Goal: Information Seeking & Learning: Learn about a topic

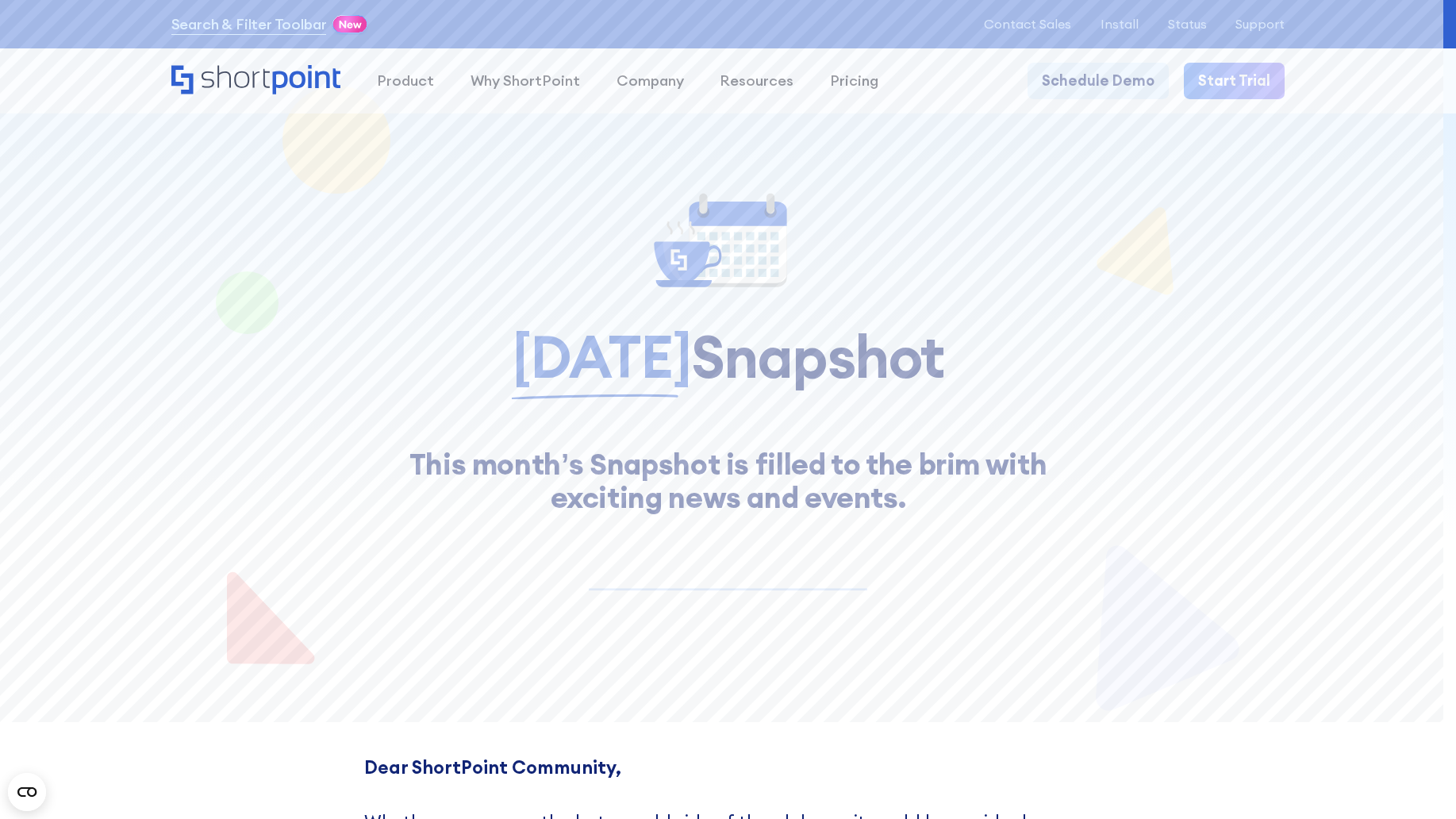
scroll to position [12733, 0]
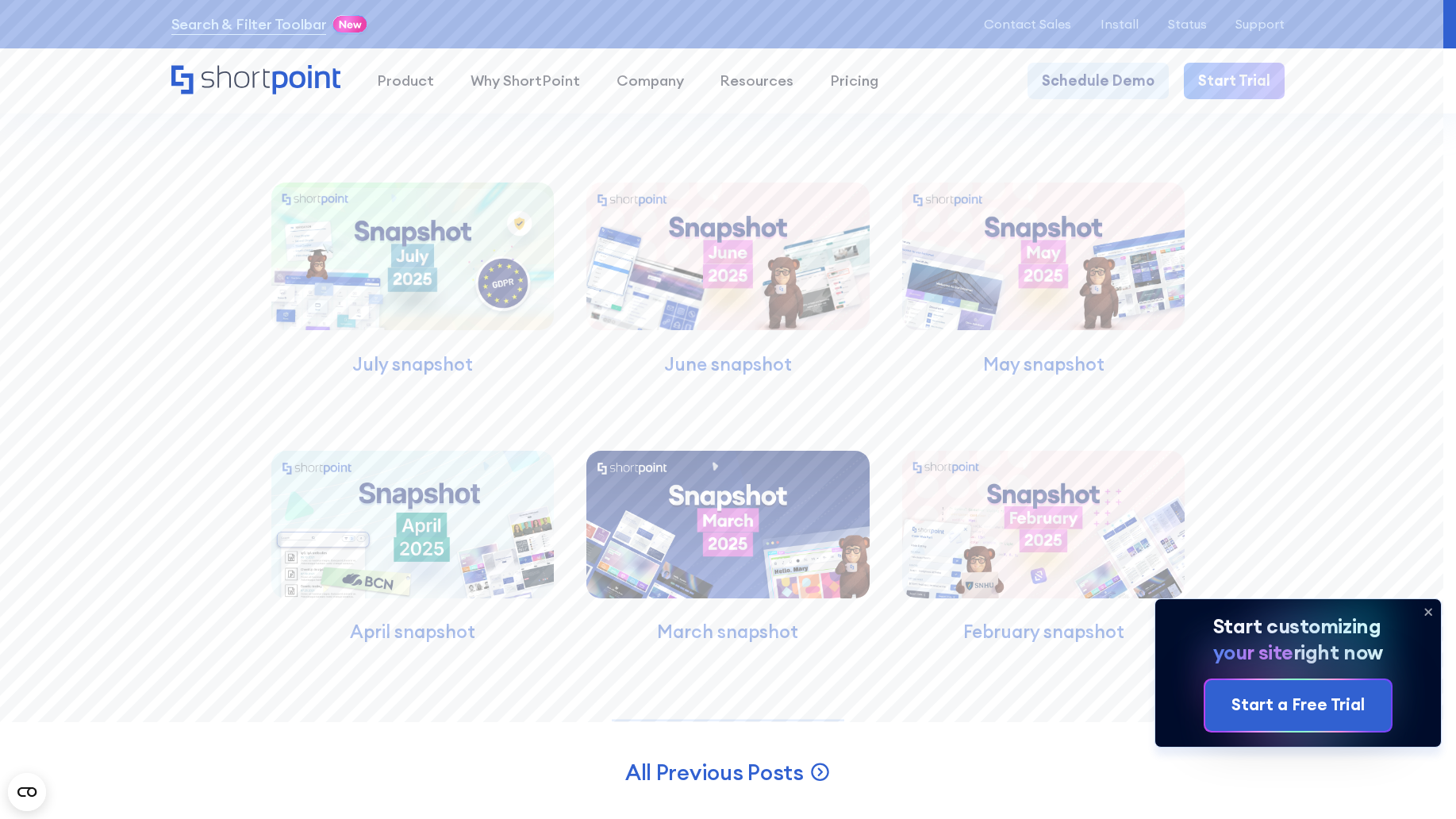
scroll to position [13098, 0]
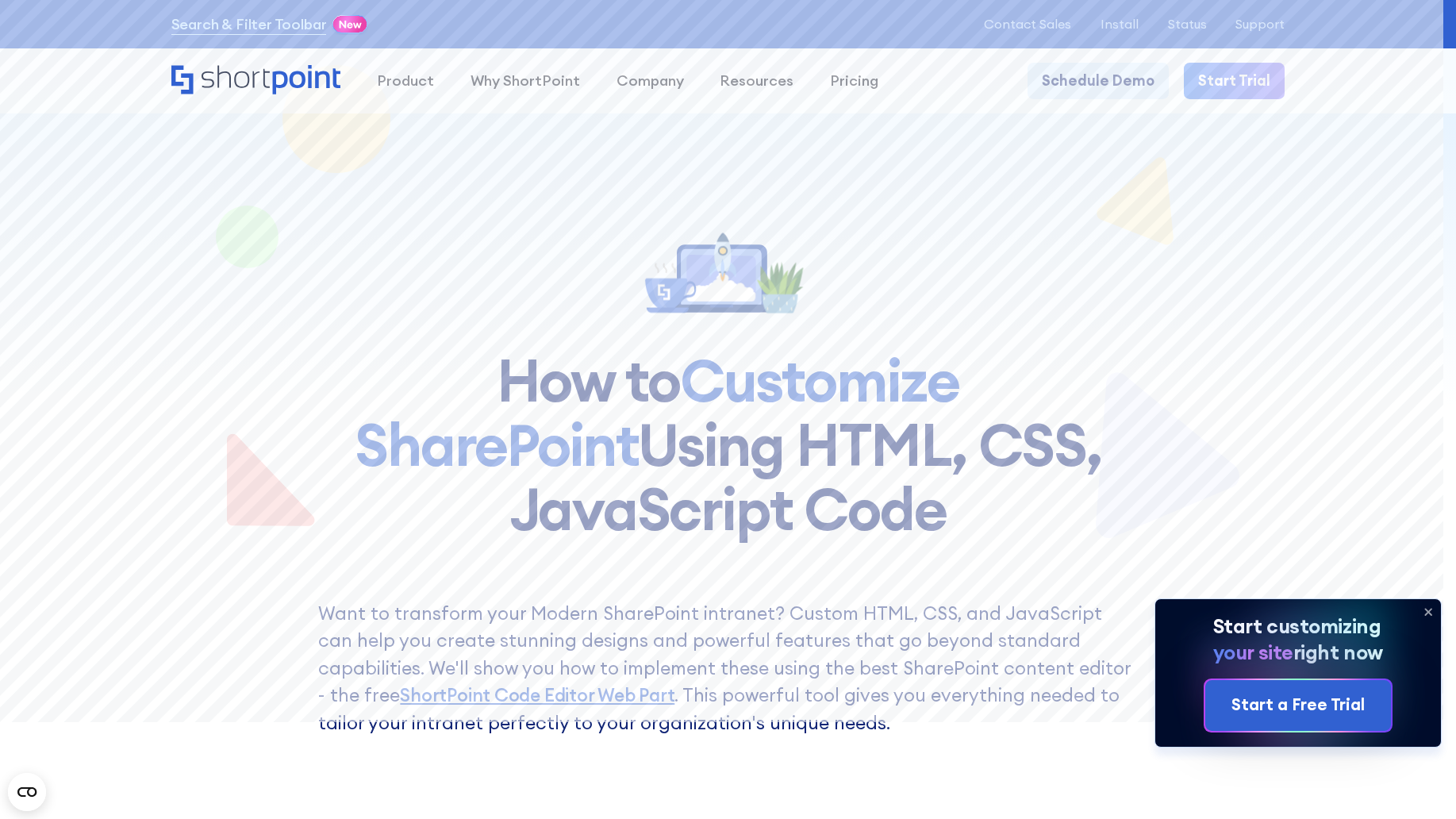
scroll to position [13547, 0]
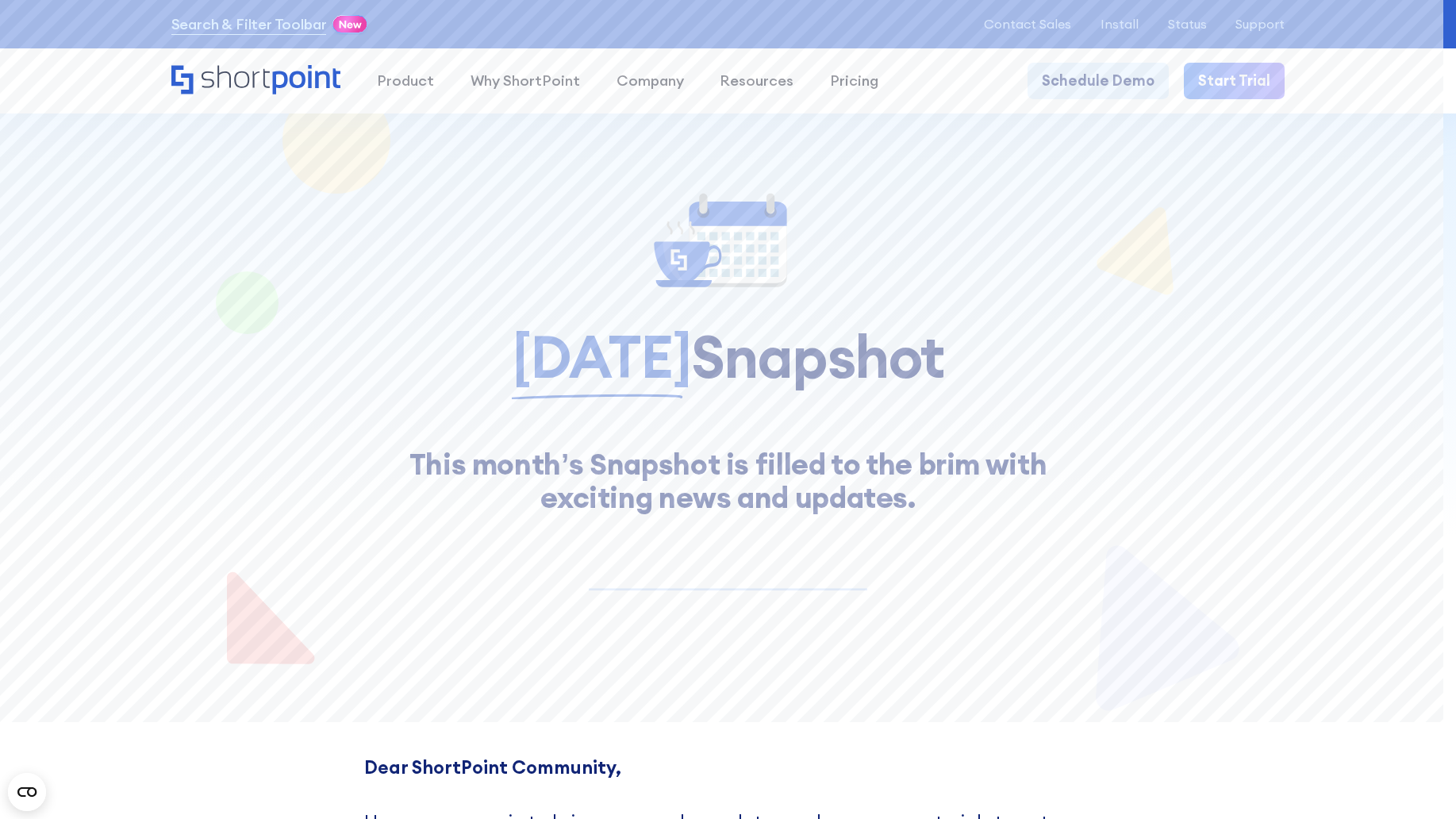
scroll to position [13791, 0]
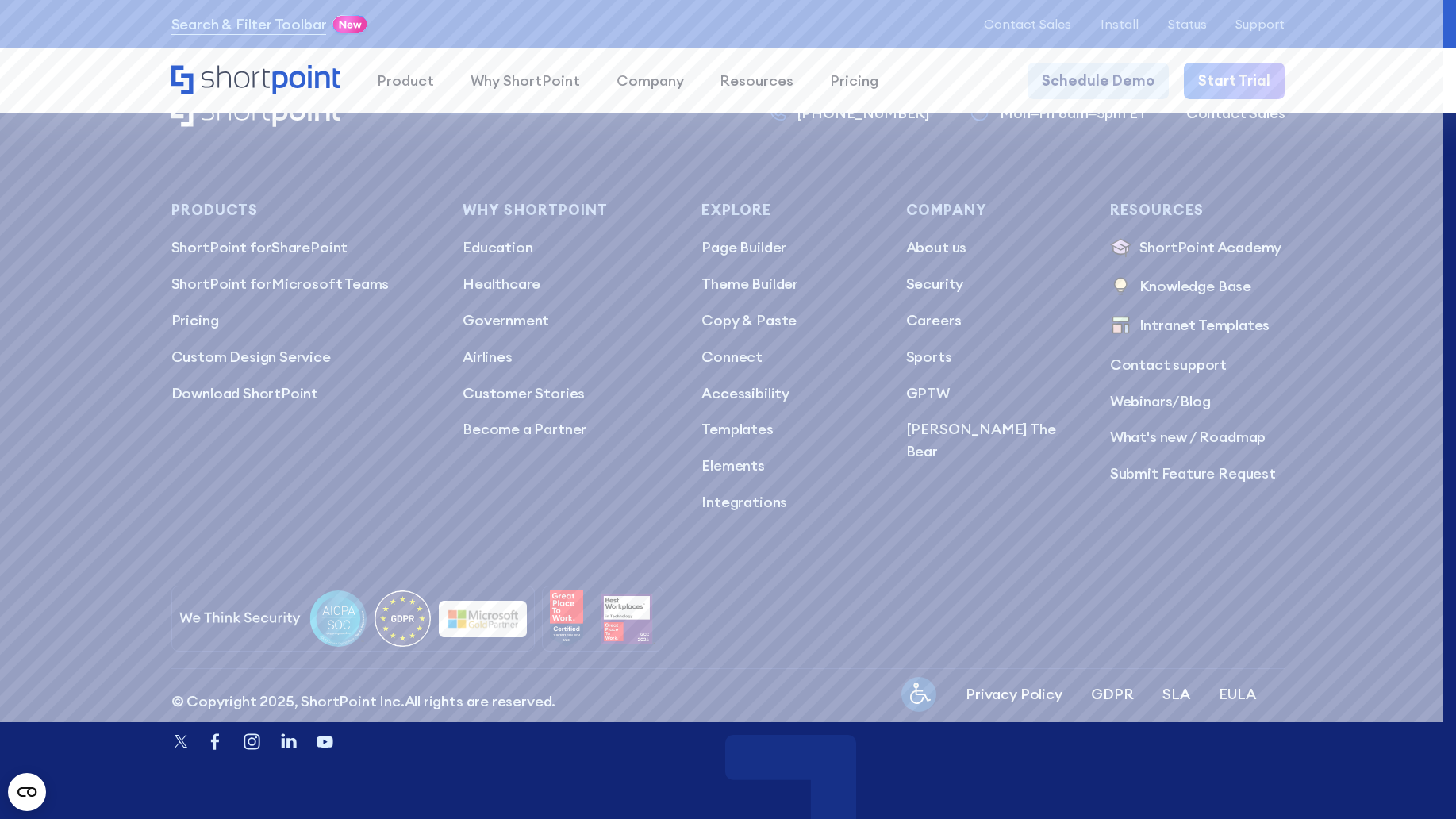
scroll to position [16177, 0]
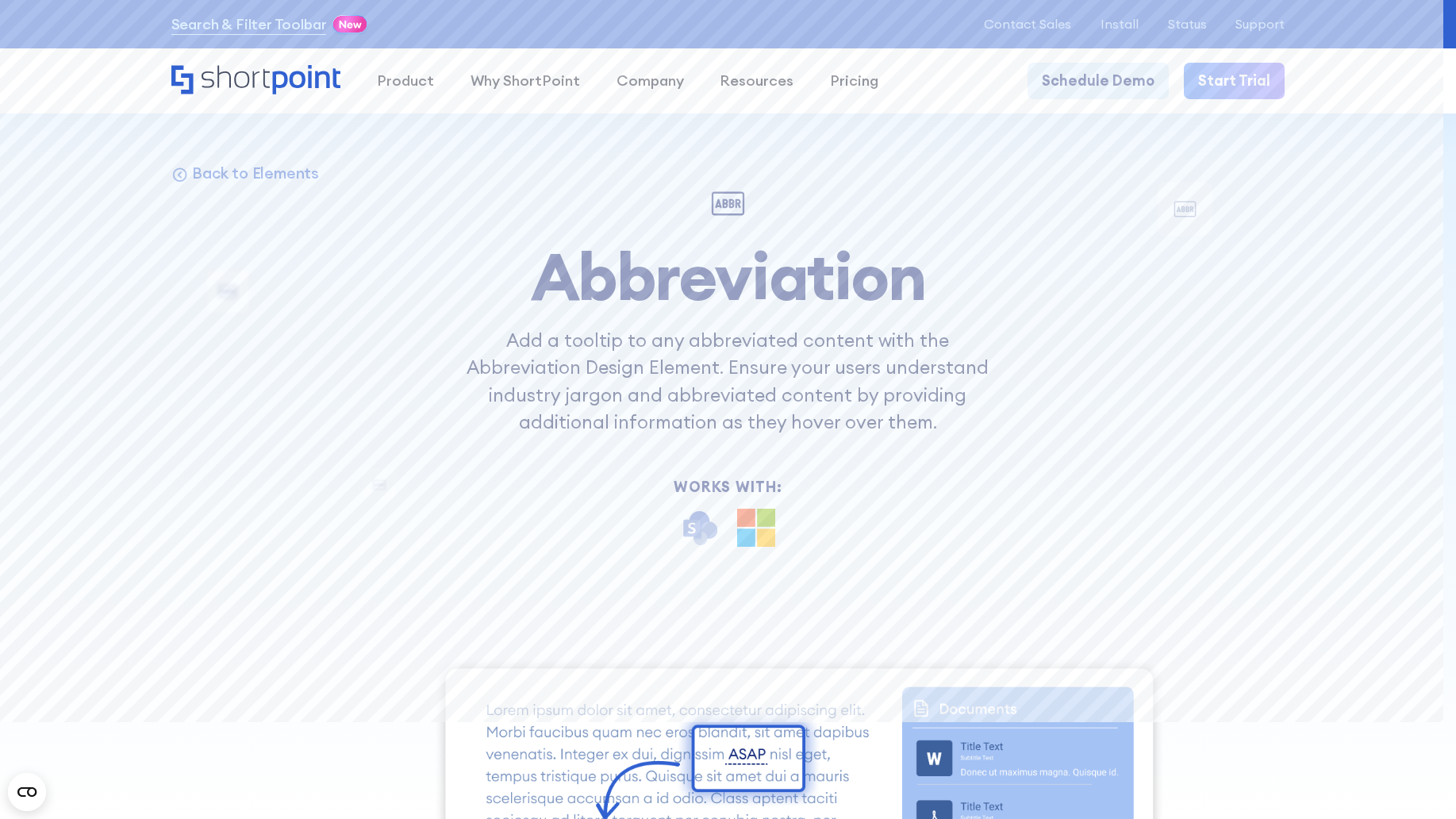
scroll to position [15838, 0]
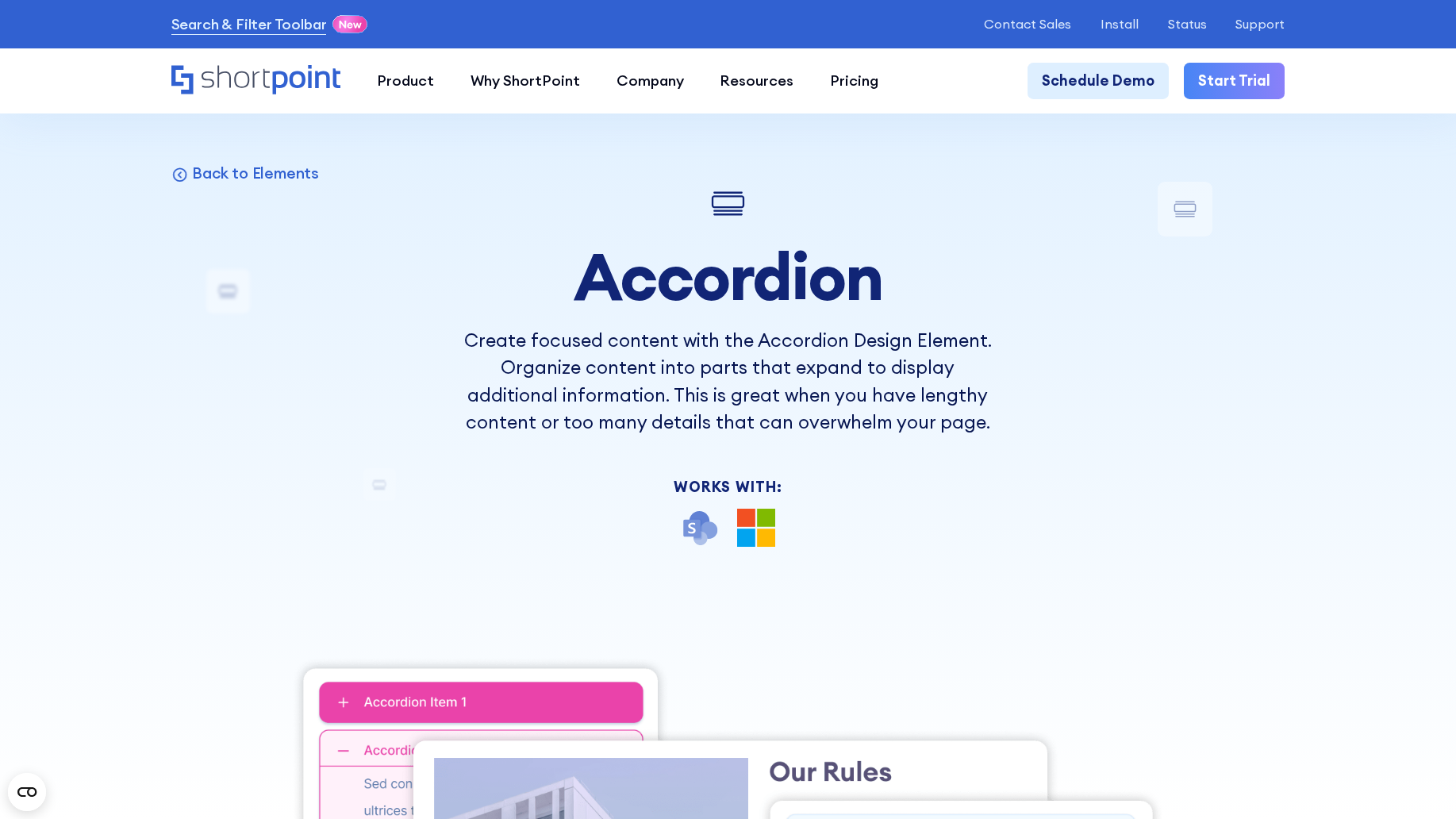
scroll to position [15451, 0]
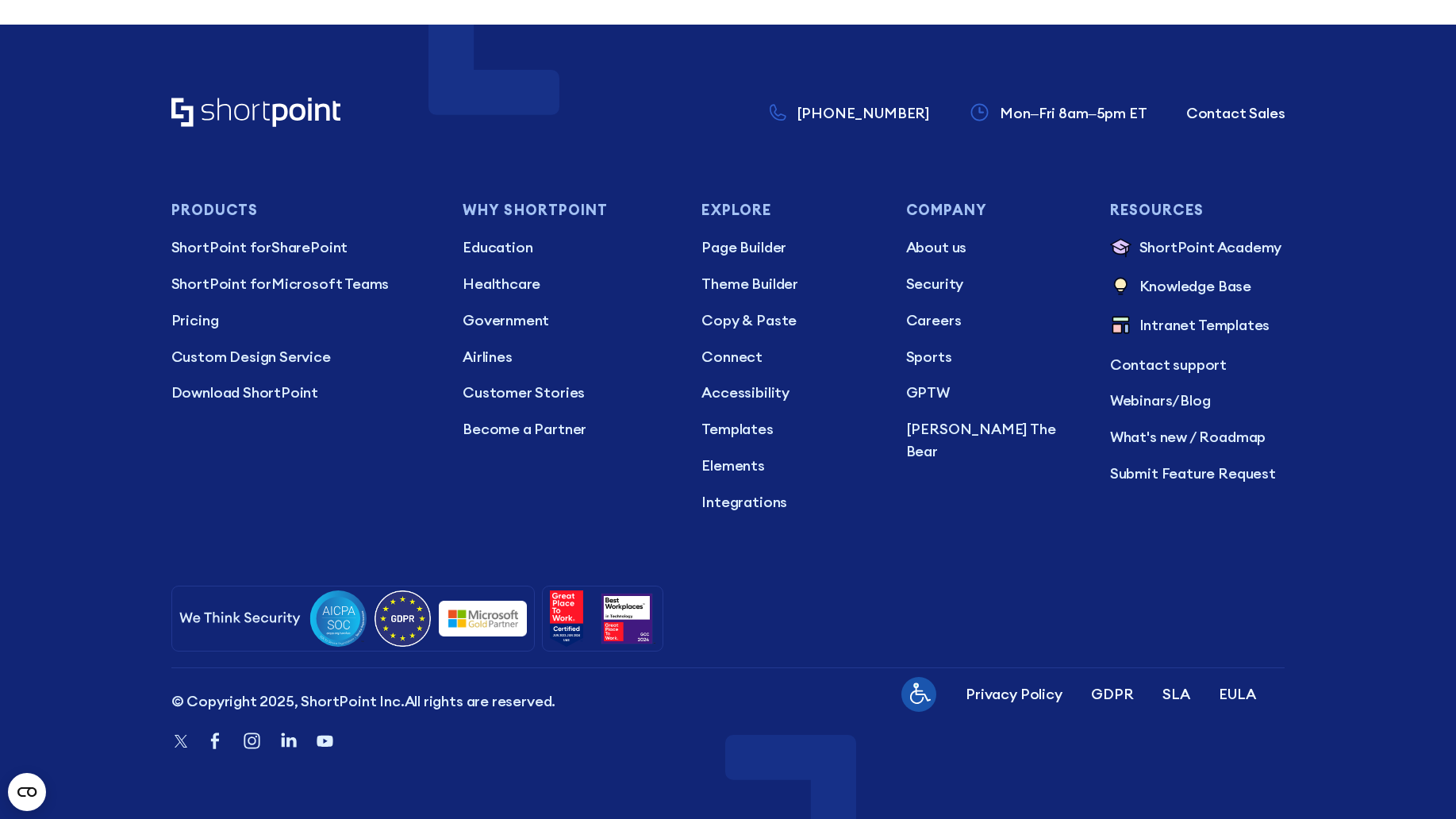
scroll to position [16211, 0]
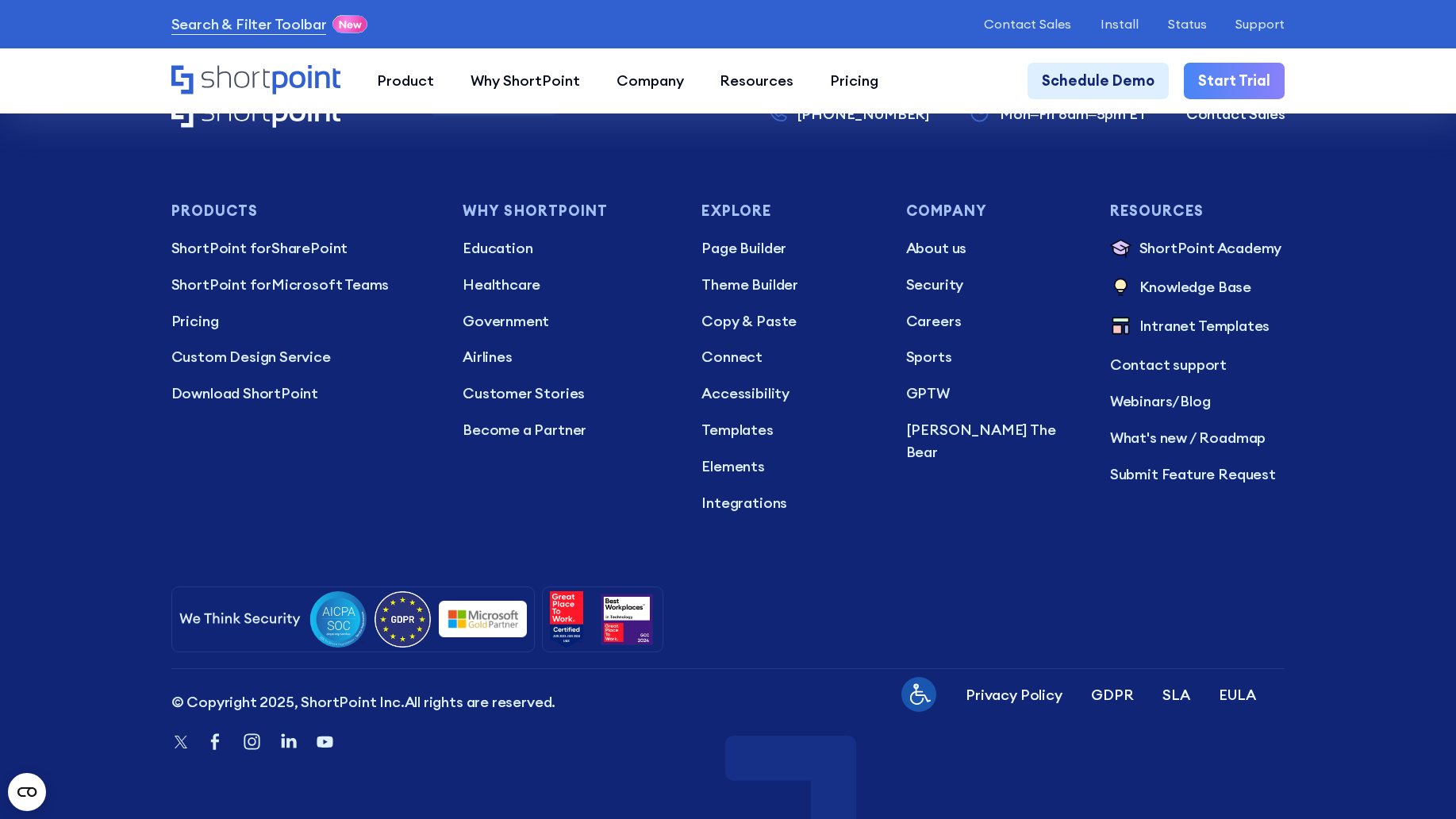
scroll to position [12696, 0]
